Goal: Find contact information: Find contact information

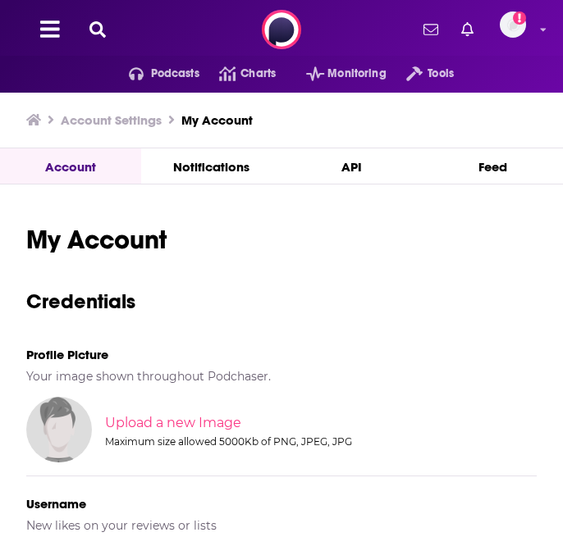
click at [84, 37] on button at bounding box center [97, 30] width 26 height 19
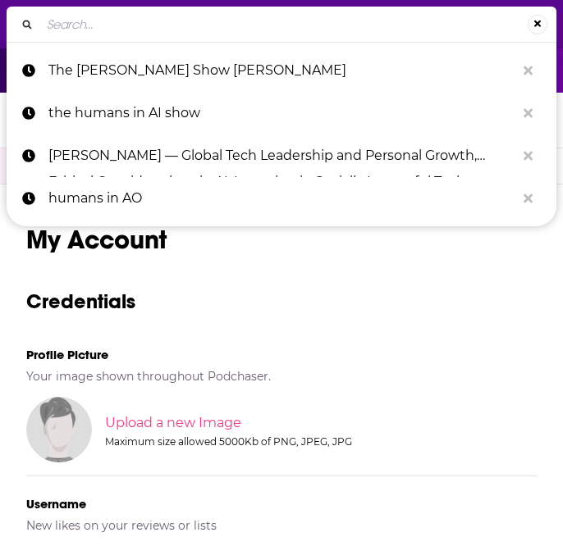
type input "Technology Business Programming Network"
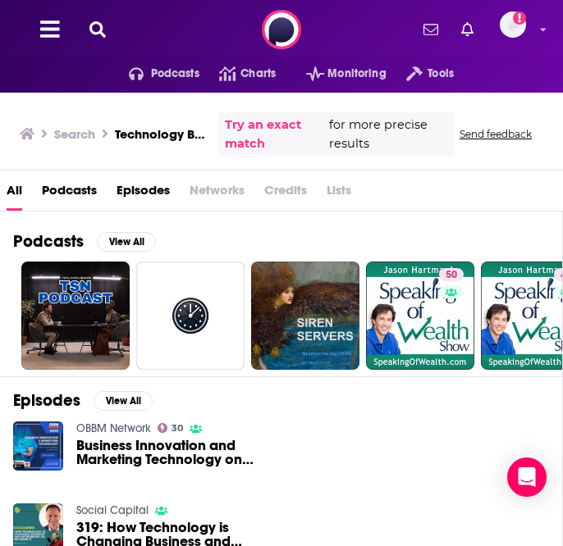
click at [103, 34] on icon at bounding box center [97, 29] width 16 height 16
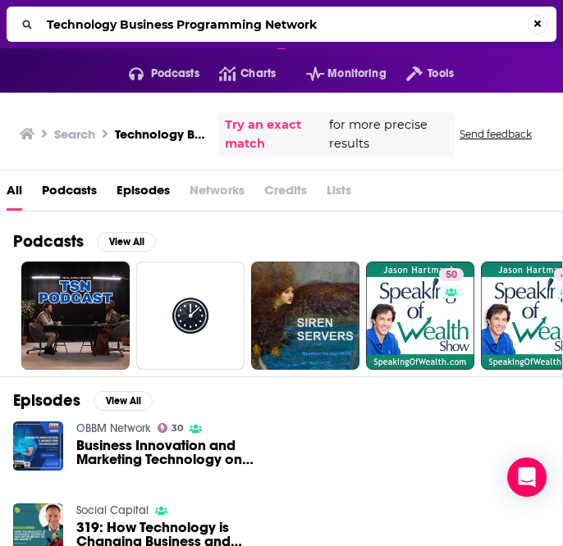
click at [145, 25] on input "Technology Business Programming Network" at bounding box center [283, 24] width 487 height 26
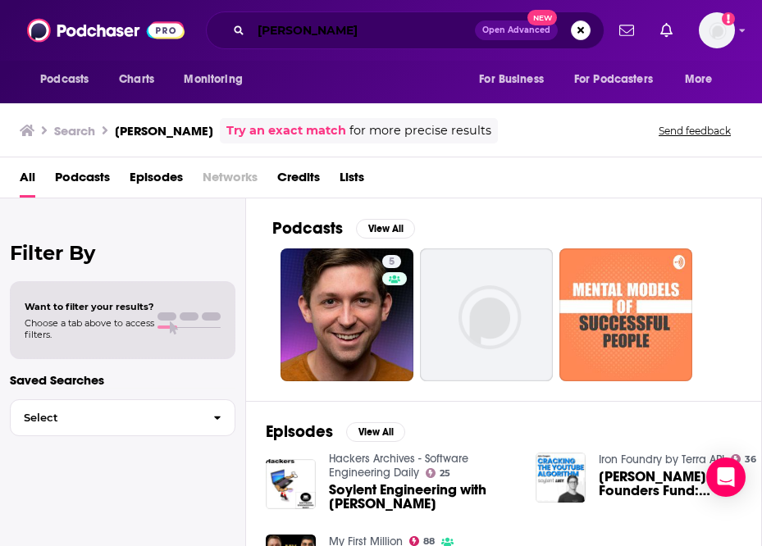
click at [334, 38] on input "[PERSON_NAME]" at bounding box center [363, 30] width 224 height 26
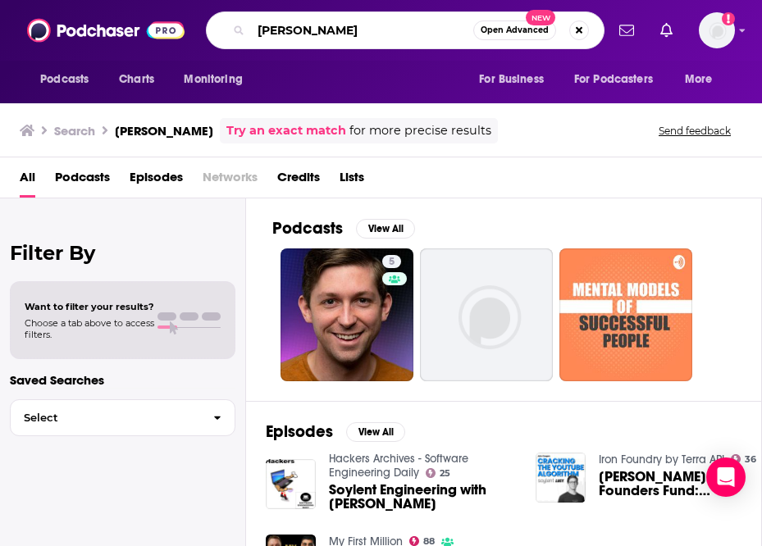
click at [334, 38] on input "[PERSON_NAME]" at bounding box center [362, 30] width 222 height 26
type input "tbpn"
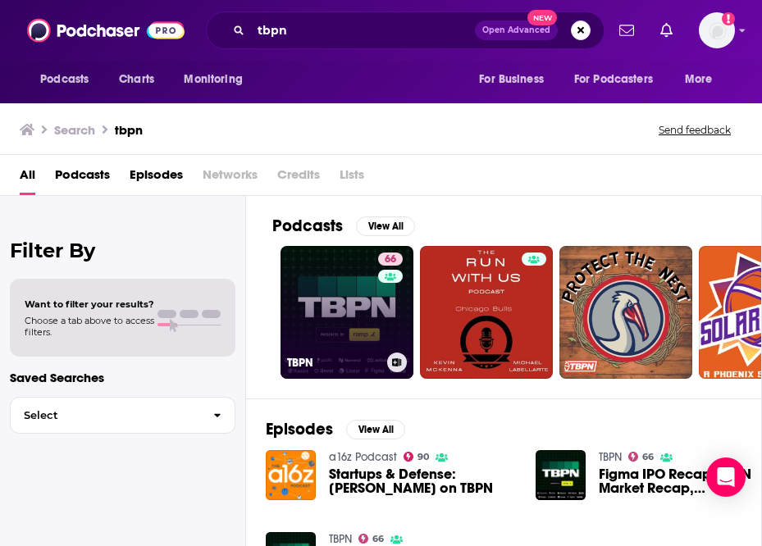
click at [316, 327] on link "66 TBPN" at bounding box center [346, 312] width 133 height 133
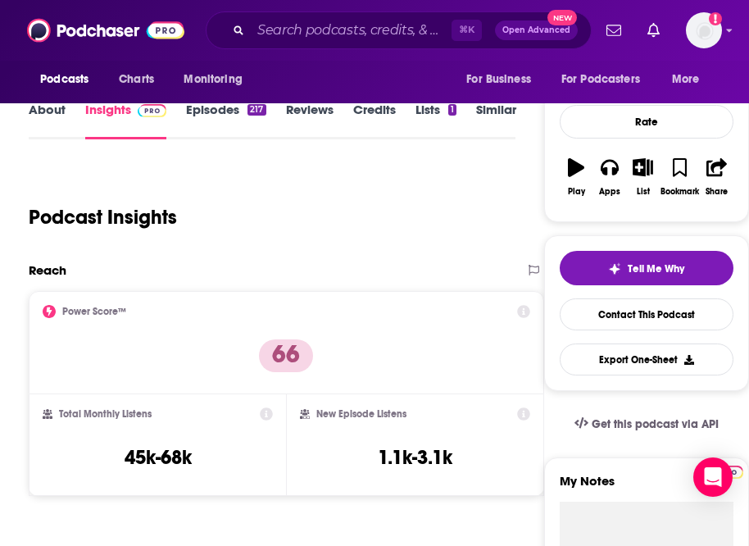
scroll to position [199, 0]
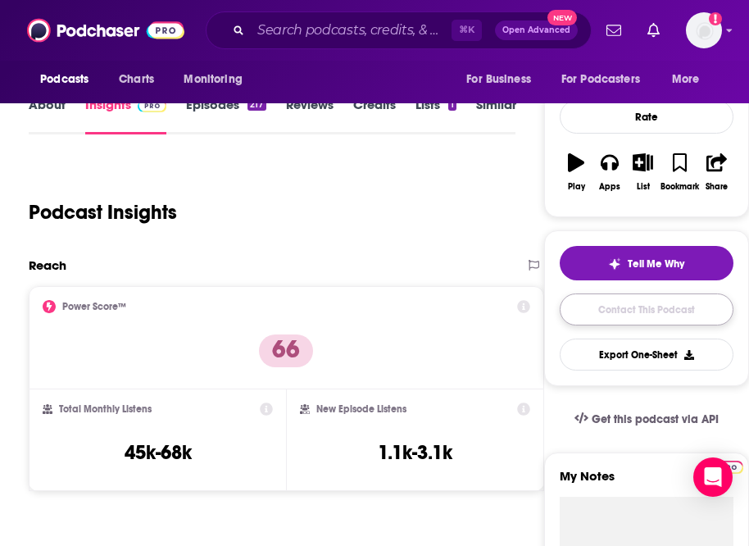
click at [574, 303] on link "Contact This Podcast" at bounding box center [647, 310] width 174 height 32
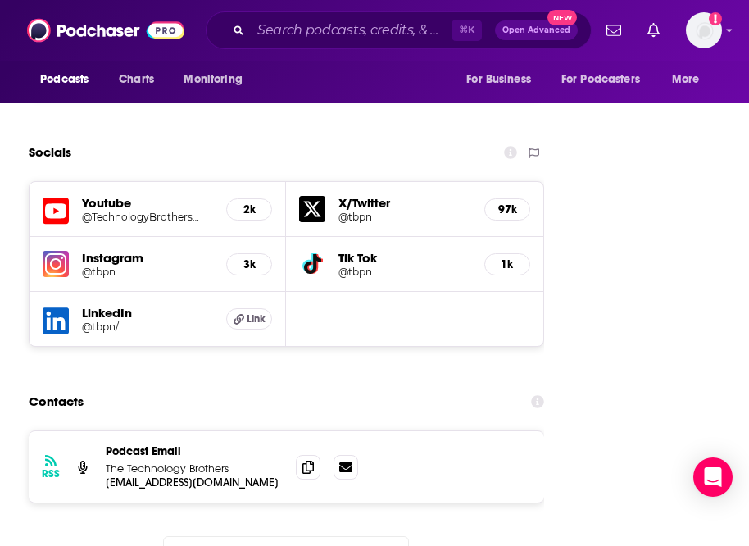
scroll to position [2449, 0]
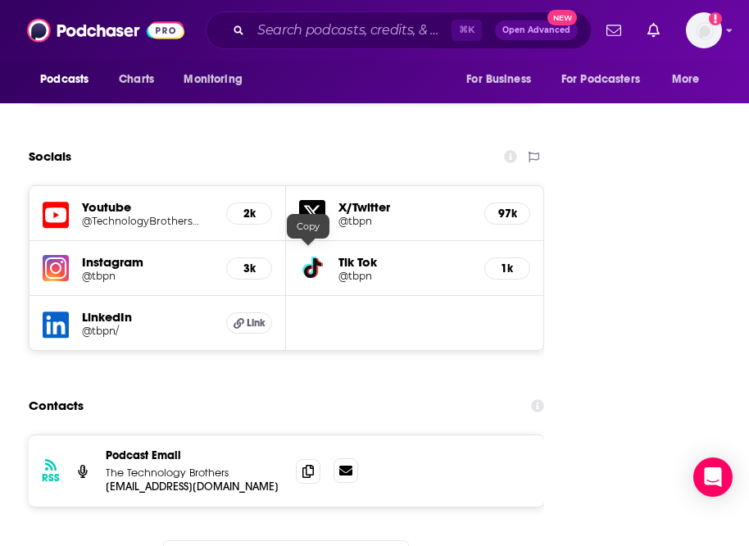
click at [344, 466] on icon at bounding box center [345, 471] width 13 height 10
